Goal: Information Seeking & Learning: Learn about a topic

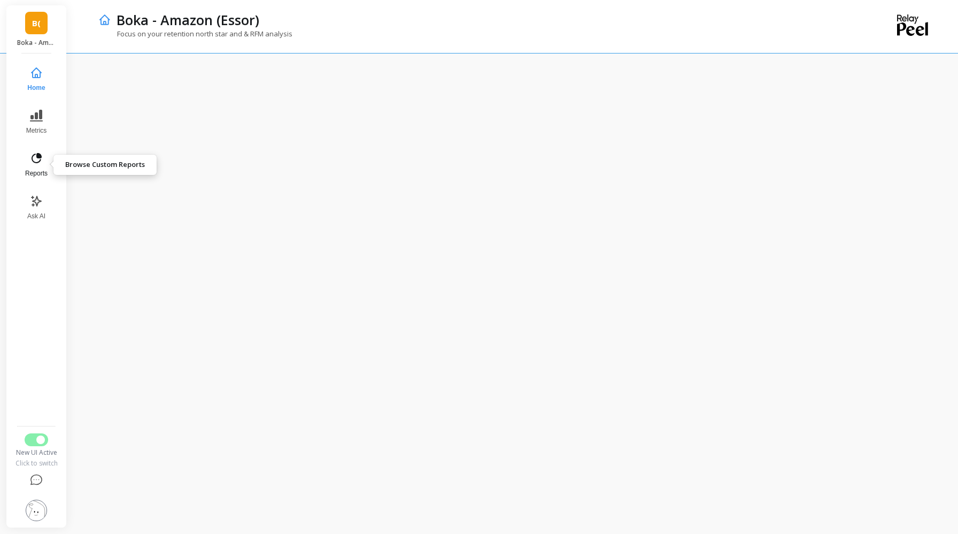
click at [35, 156] on icon at bounding box center [36, 158] width 13 height 13
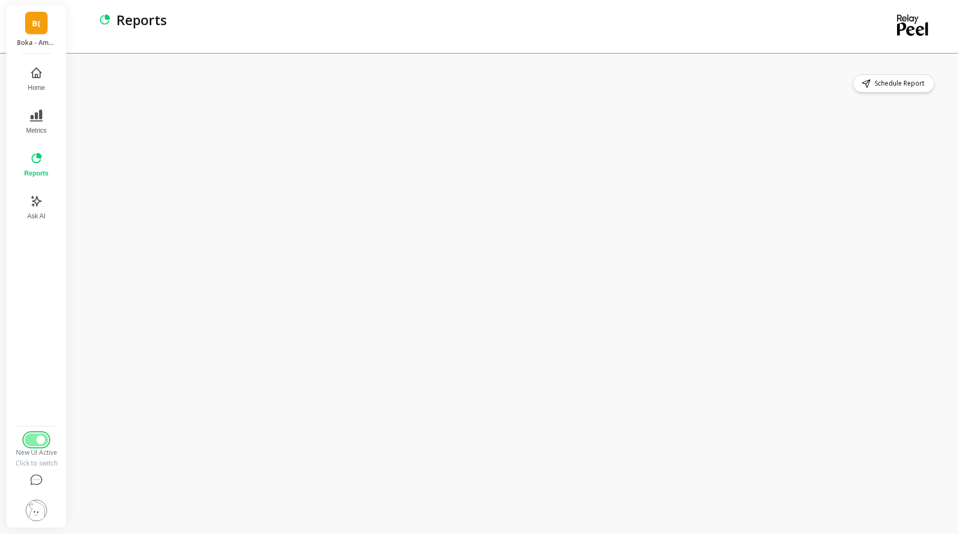
click at [33, 443] on button "Switch to Legacy UI" at bounding box center [37, 439] width 24 height 13
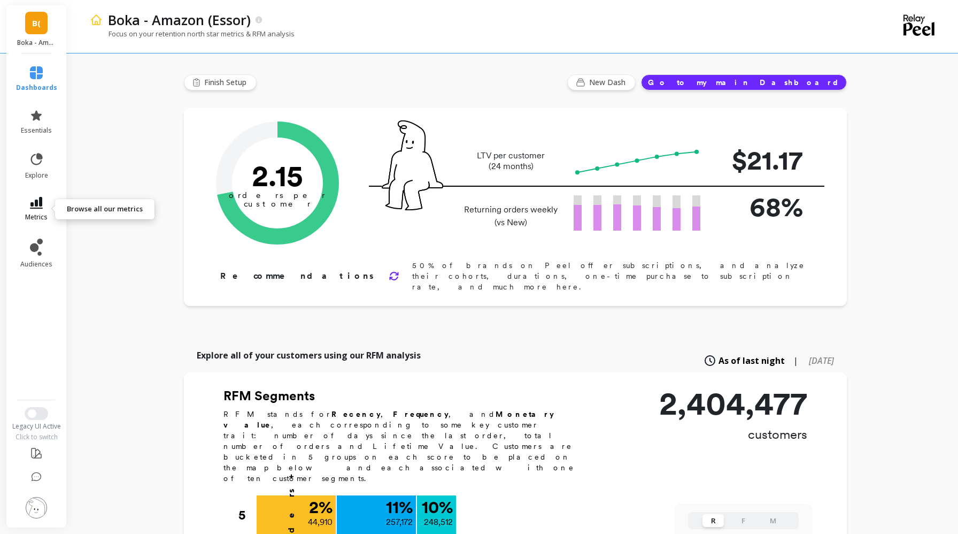
click at [38, 206] on icon at bounding box center [36, 203] width 13 height 12
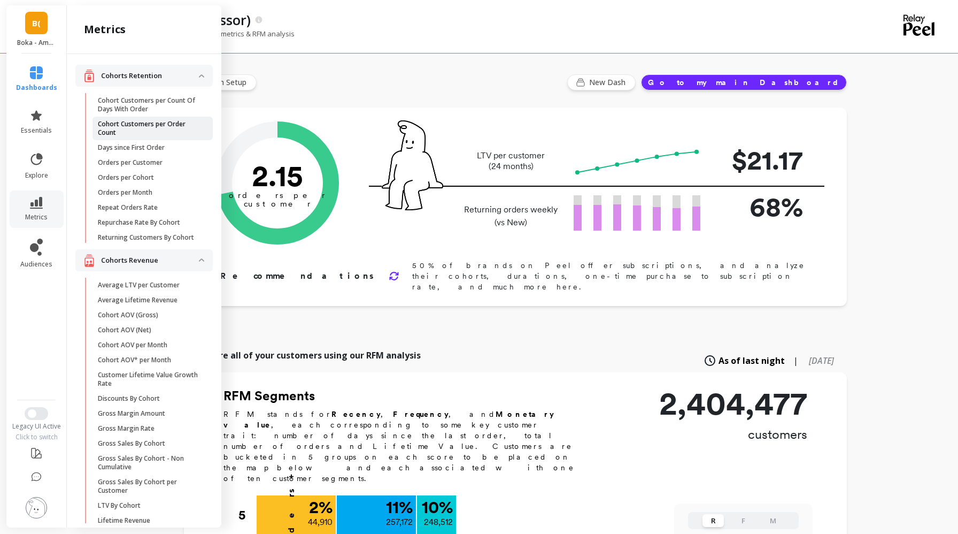
click at [170, 132] on p "Cohort Customers per Order Count" at bounding box center [149, 128] width 102 height 17
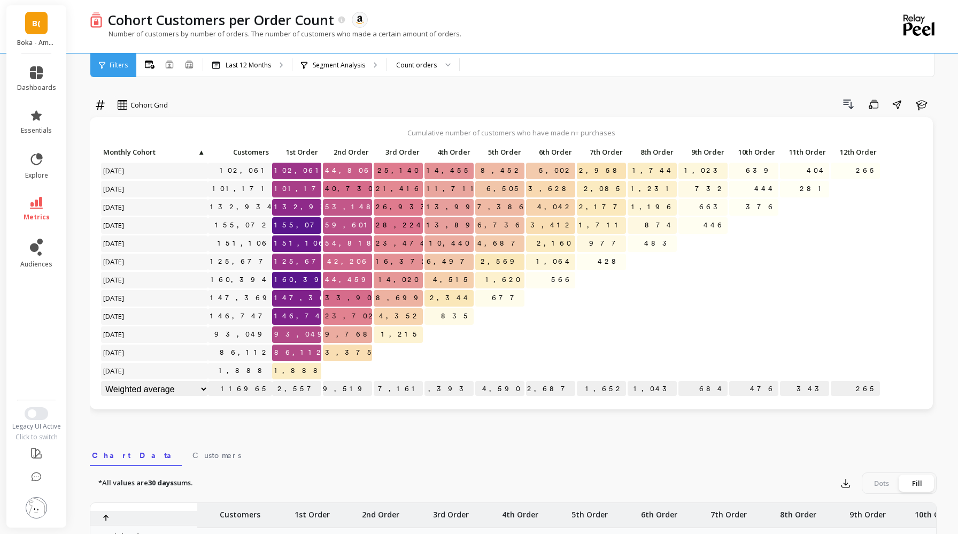
scroll to position [1, 0]
click at [42, 28] on link "B(" at bounding box center [36, 23] width 22 height 22
click at [260, 107] on div "Drill Down Save Share Learn" at bounding box center [555, 104] width 761 height 17
click at [33, 115] on icon at bounding box center [36, 115] width 11 height 10
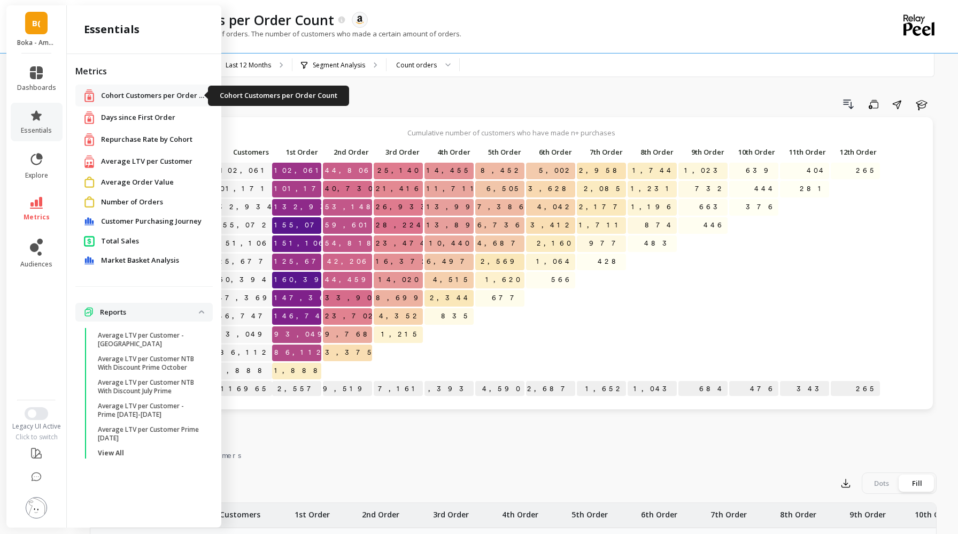
click at [113, 95] on span "Cohort Customers per Order Count" at bounding box center [154, 95] width 107 height 11
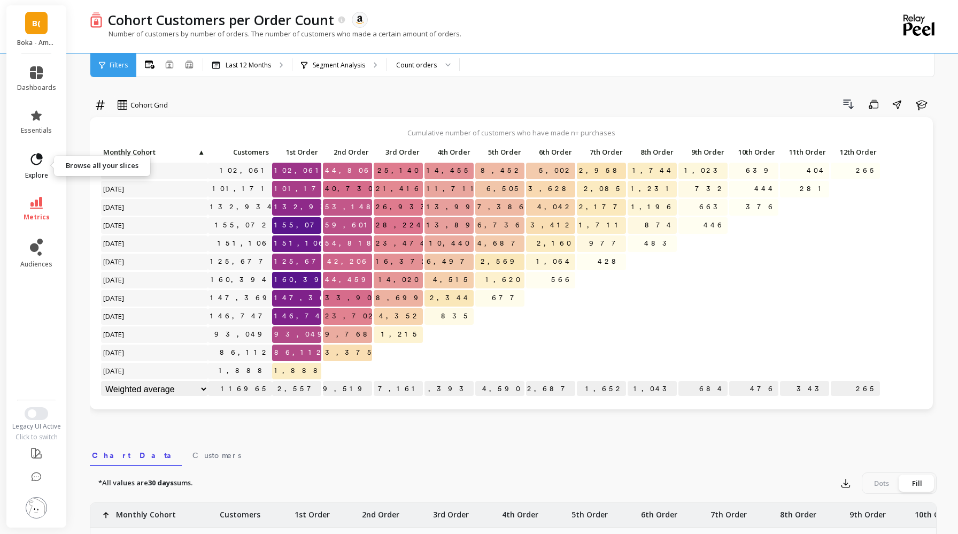
click at [37, 159] on icon at bounding box center [36, 159] width 15 height 15
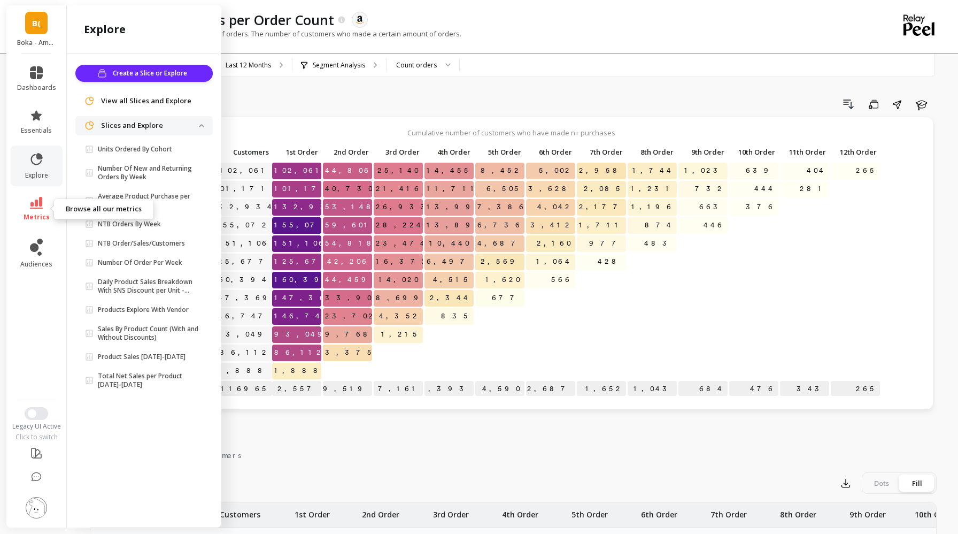
click at [29, 215] on span "metrics" at bounding box center [37, 217] width 26 height 9
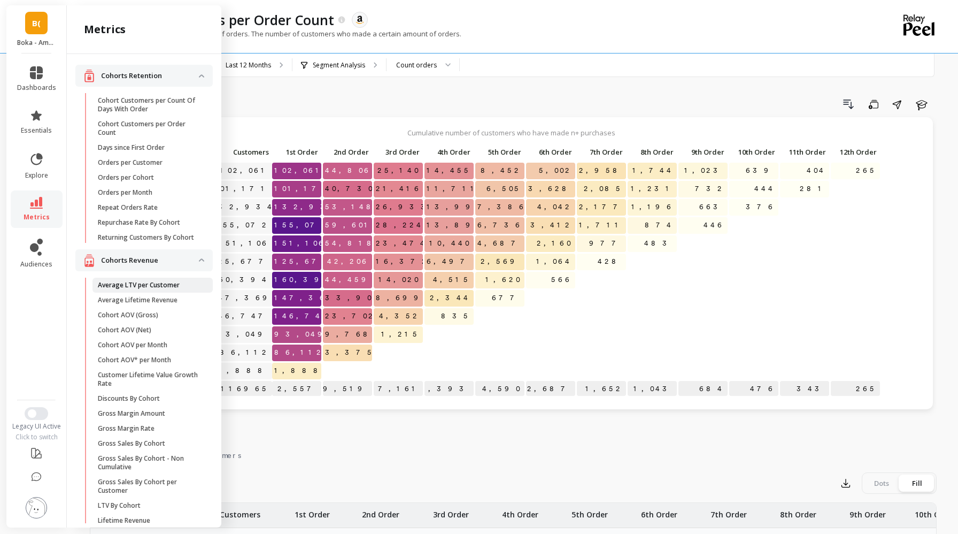
click at [150, 283] on p "Average LTV per Customer" at bounding box center [139, 285] width 82 height 9
